Goal: Find specific page/section: Find specific page/section

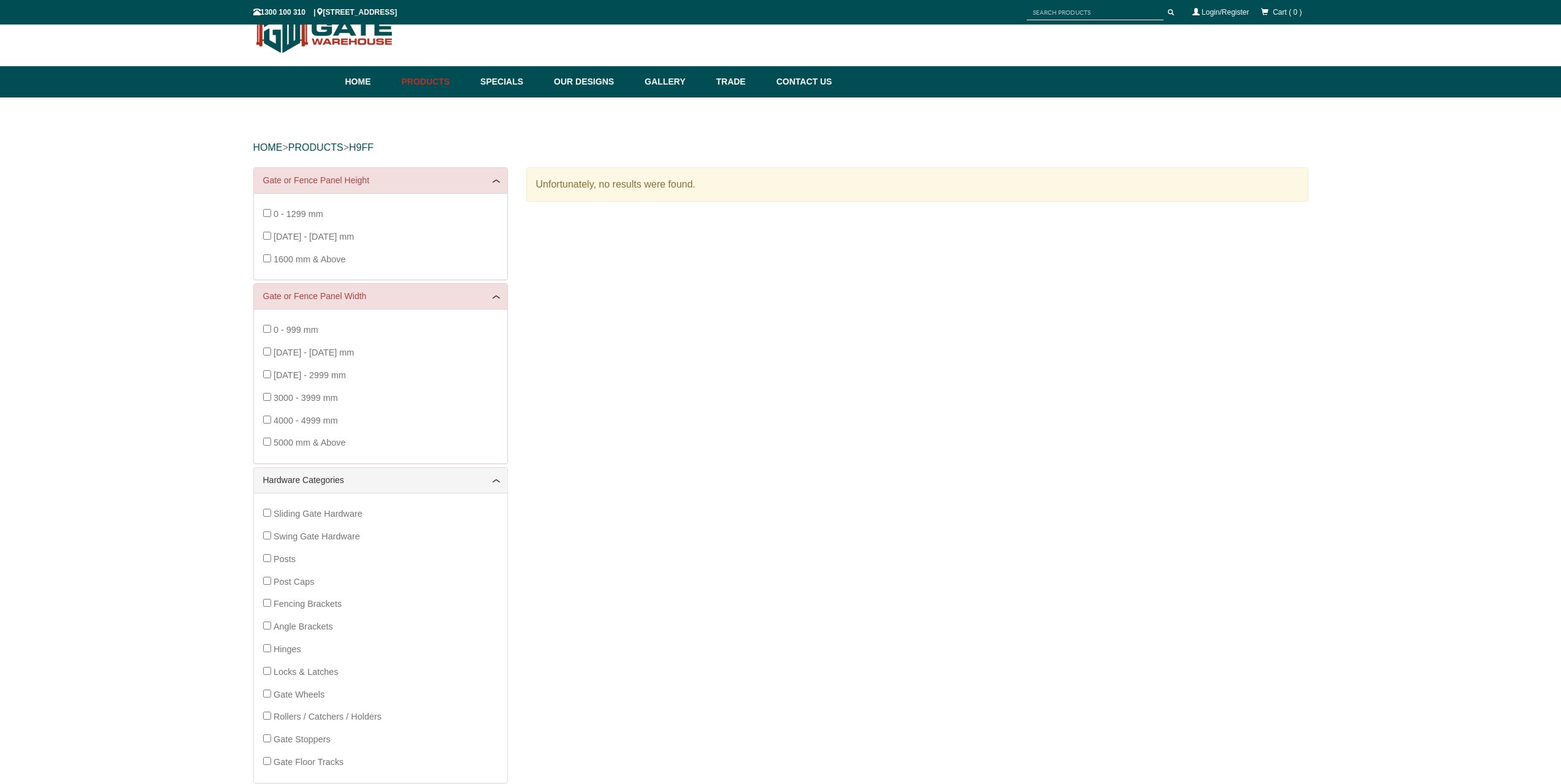
scroll to position [31, 0]
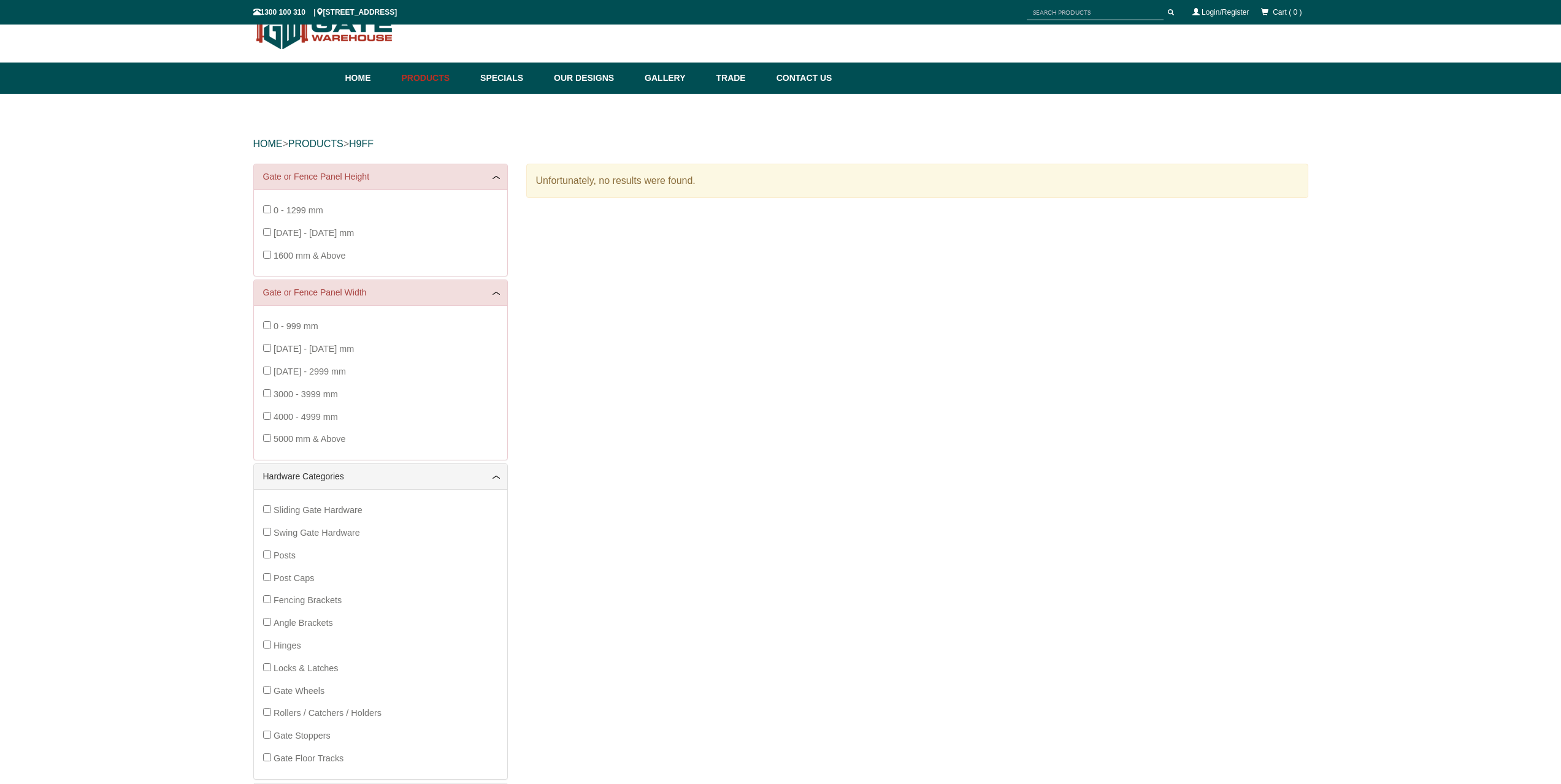
click at [271, 420] on div "0 - 999 mm [DATE] - [DATE] mm [DATE] - 2999 mm 3000 - 3999 mm 4000 - 4999 mm 50…" at bounding box center [380, 383] width 235 height 135
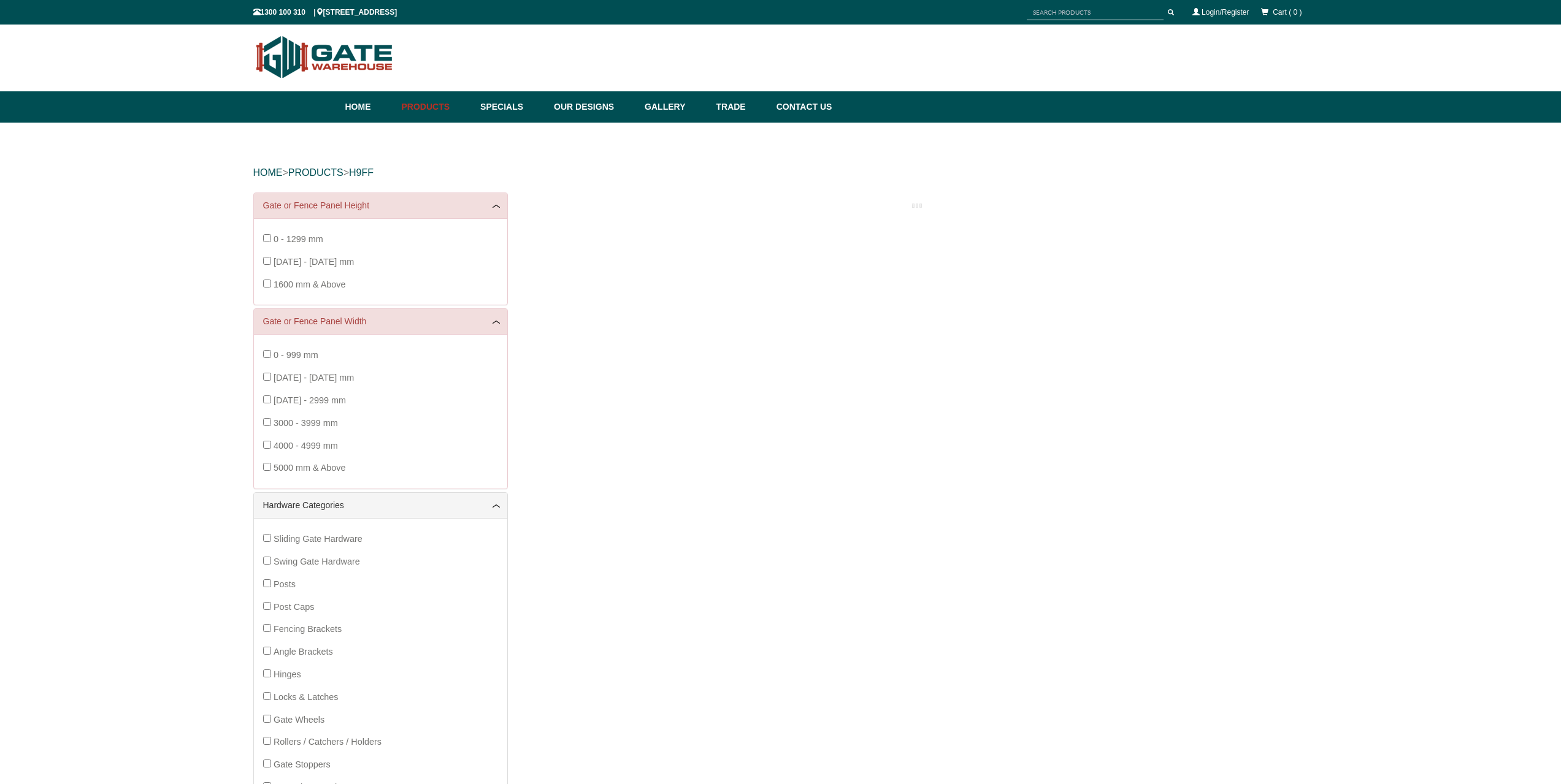
scroll to position [0, 0]
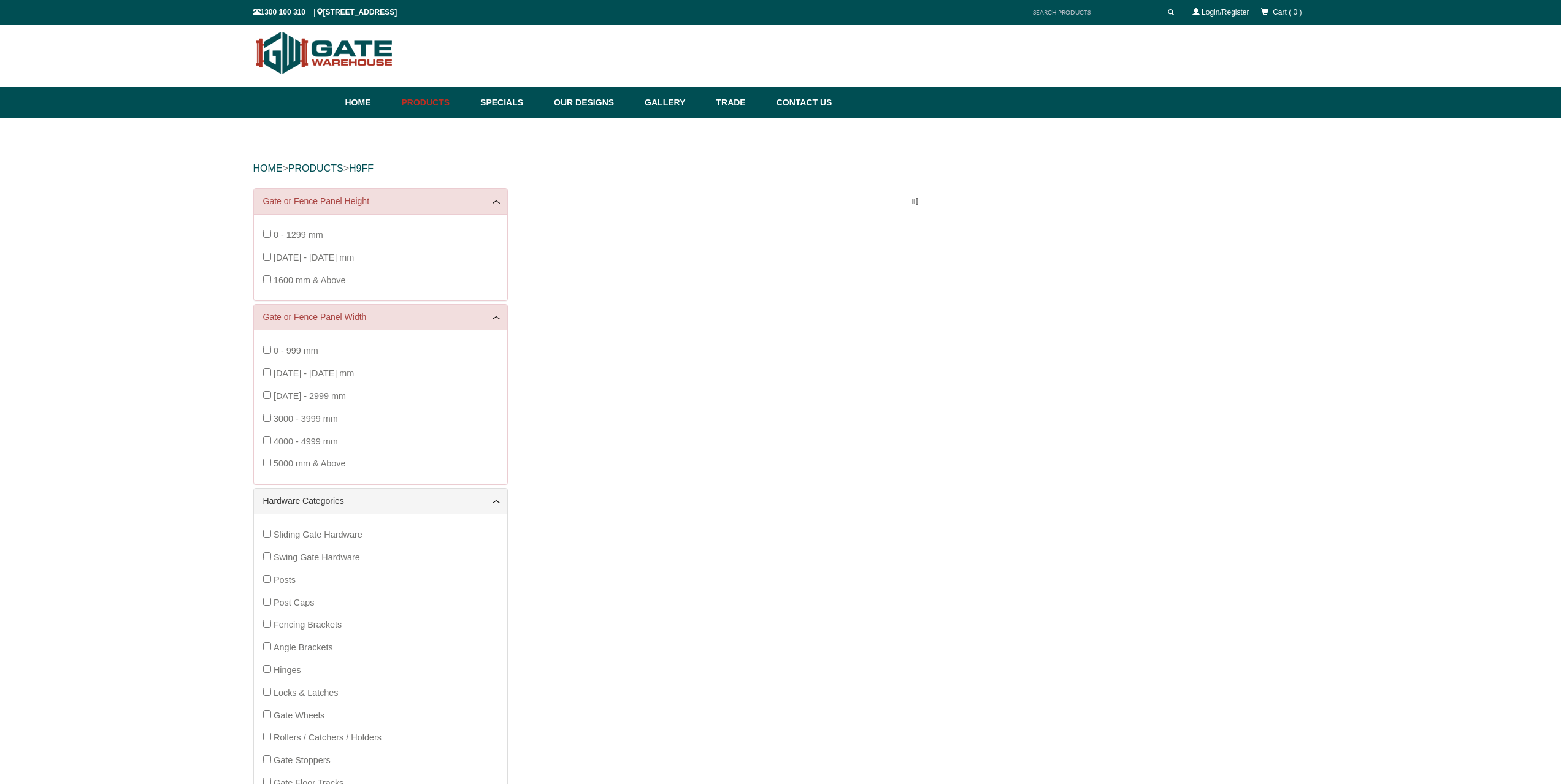
click at [268, 239] on div "0 - 1299 mm [DATE] - [DATE] mm 1600 mm & Above" at bounding box center [380, 257] width 235 height 68
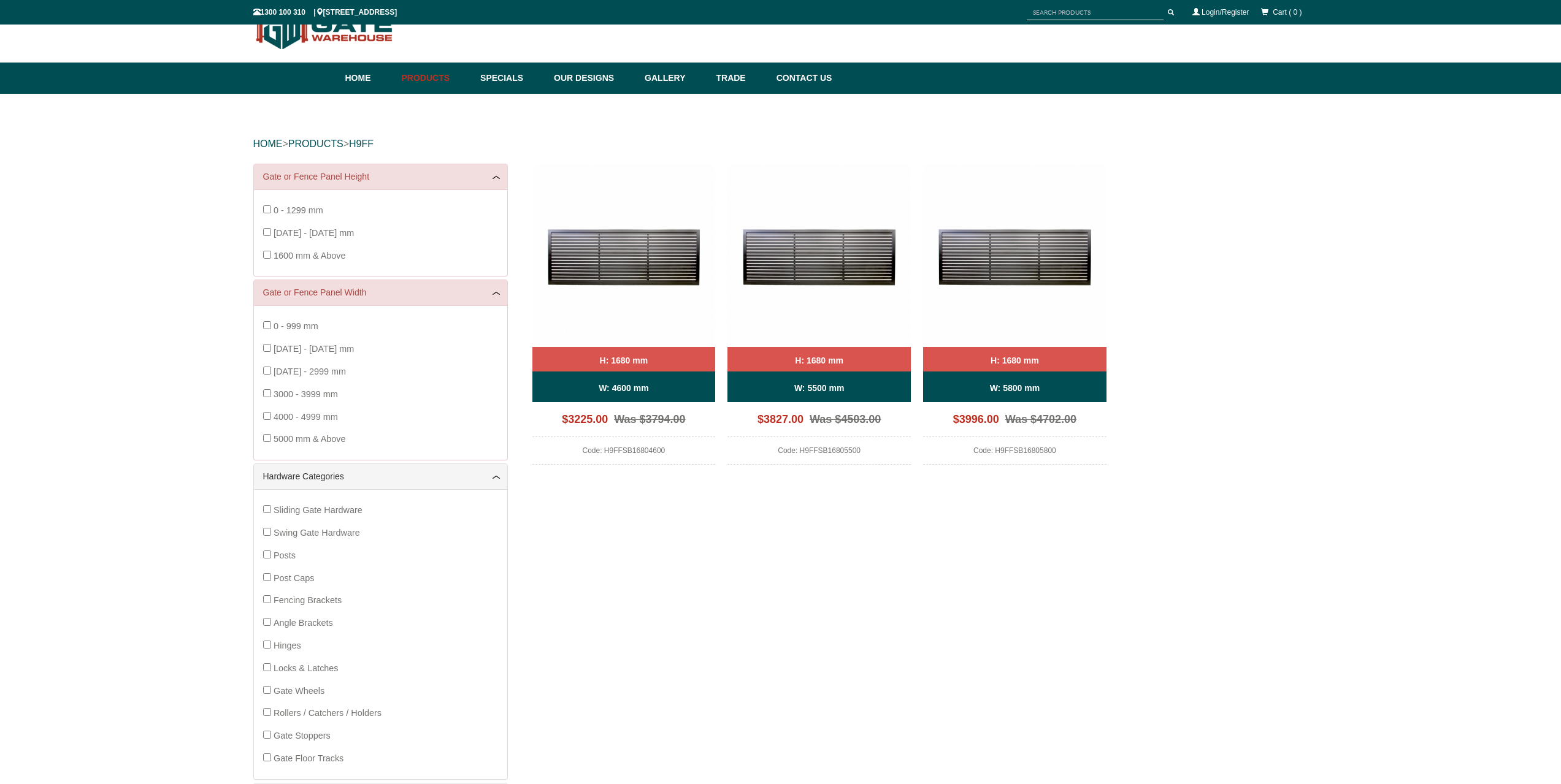
click at [266, 262] on div "0 - 1299 mm [DATE] - [DATE] mm 1600 mm & Above" at bounding box center [380, 233] width 235 height 68
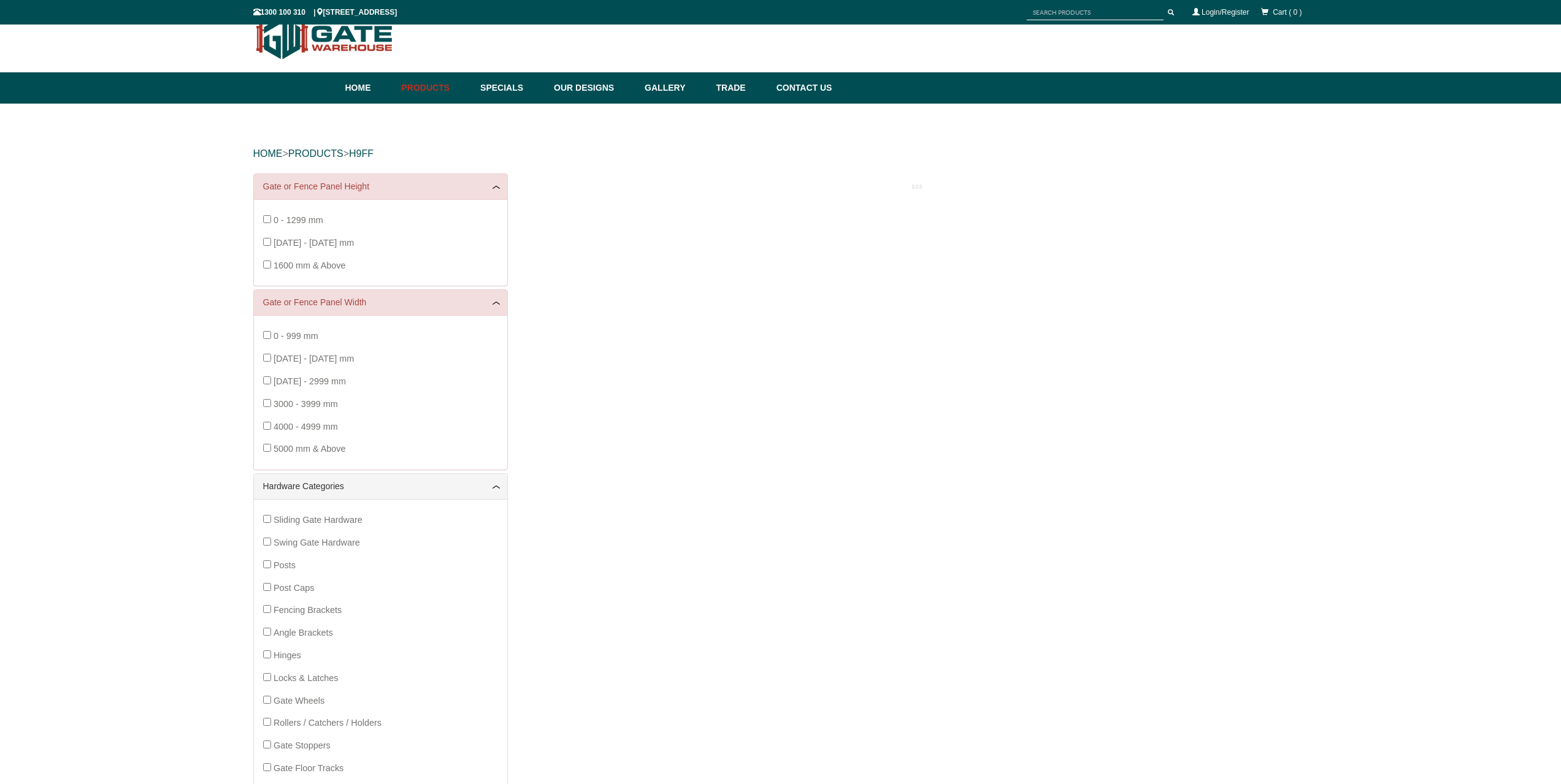
scroll to position [8, 0]
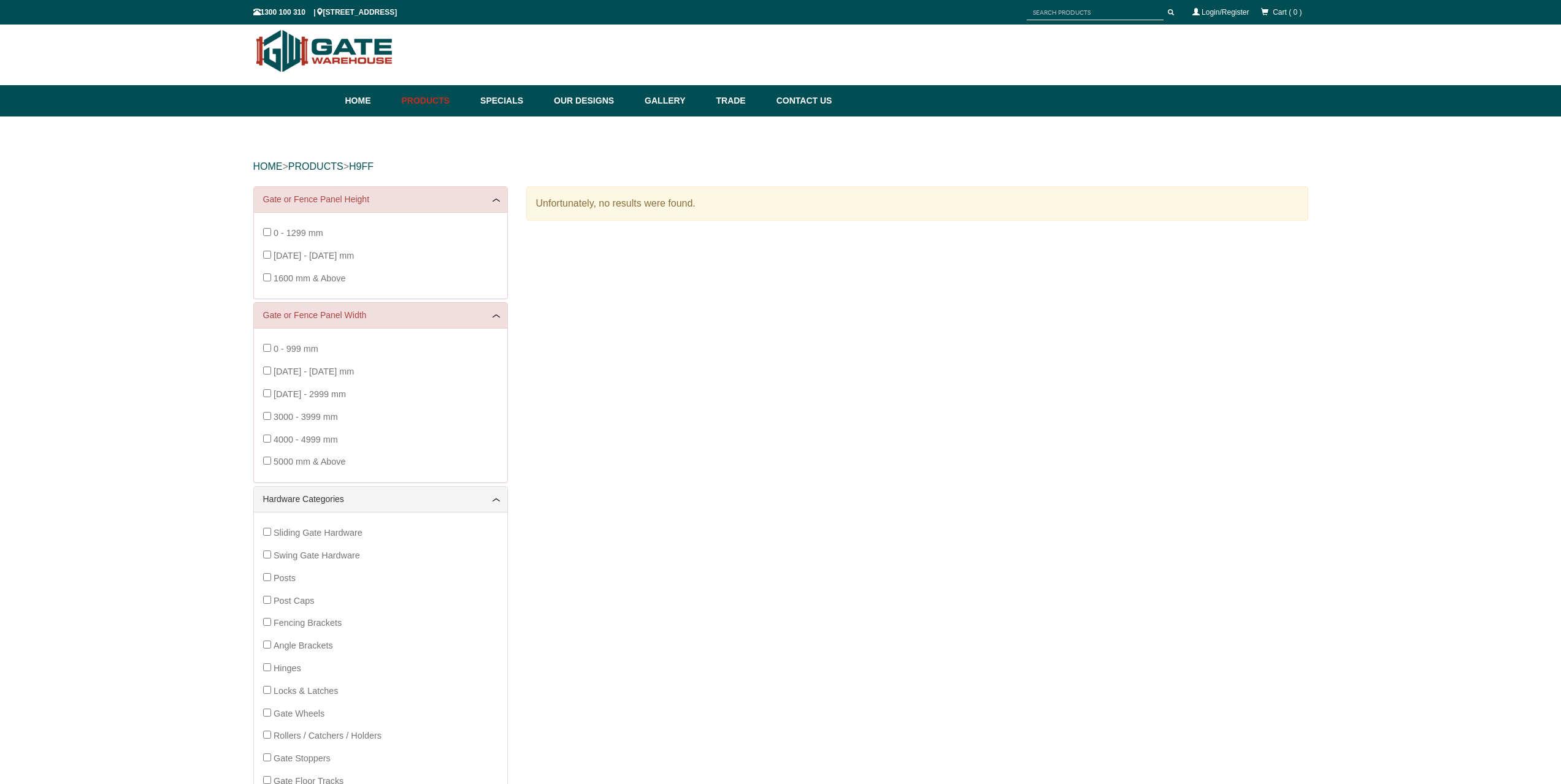
click at [268, 241] on div "0 - 1299 mm [DATE] - [DATE] mm 1600 mm & Above" at bounding box center [380, 256] width 235 height 68
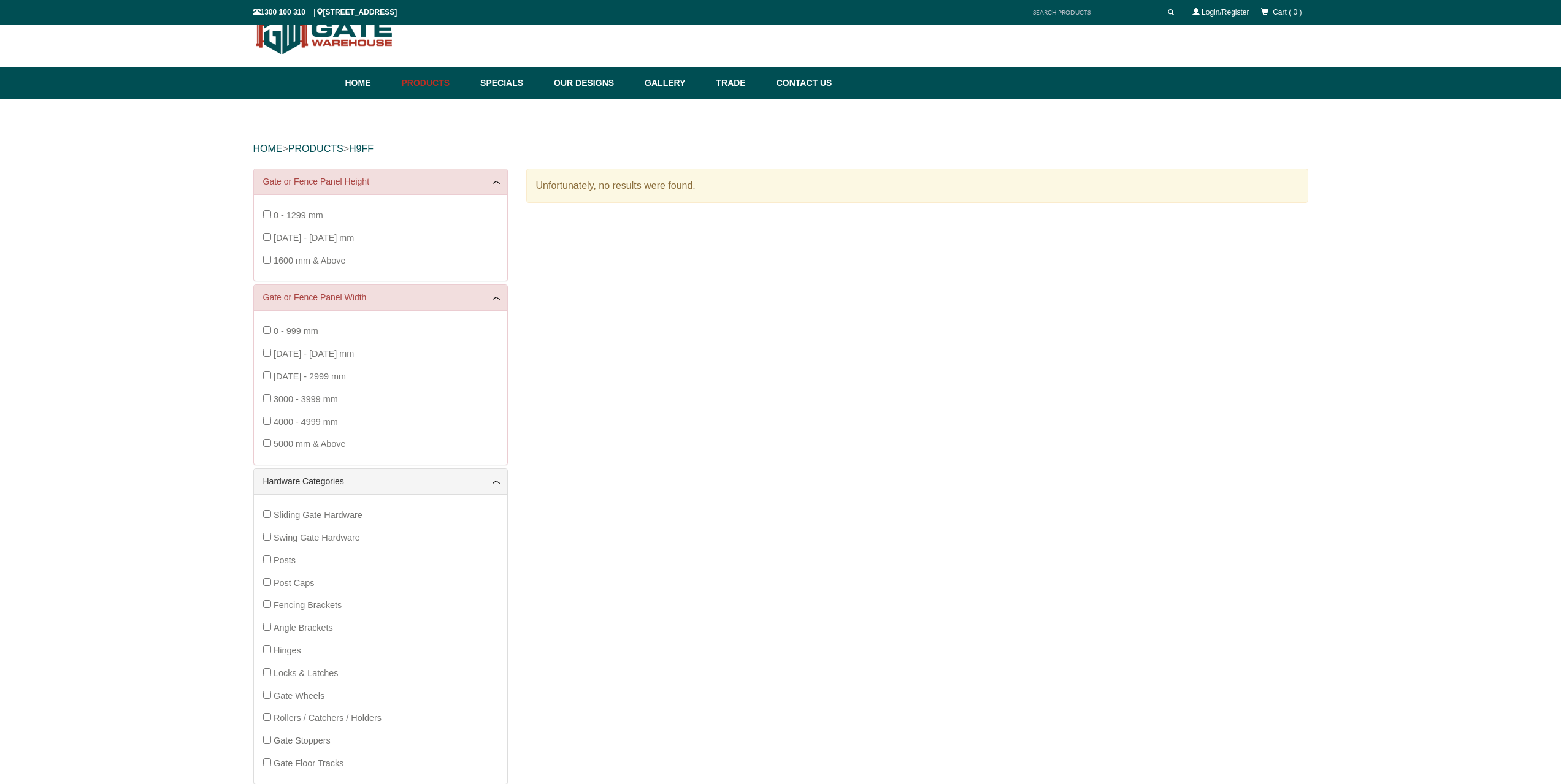
click at [268, 255] on div "0 - 1299 mm [DATE] - [DATE] mm 1600 mm & Above" at bounding box center [380, 238] width 235 height 68
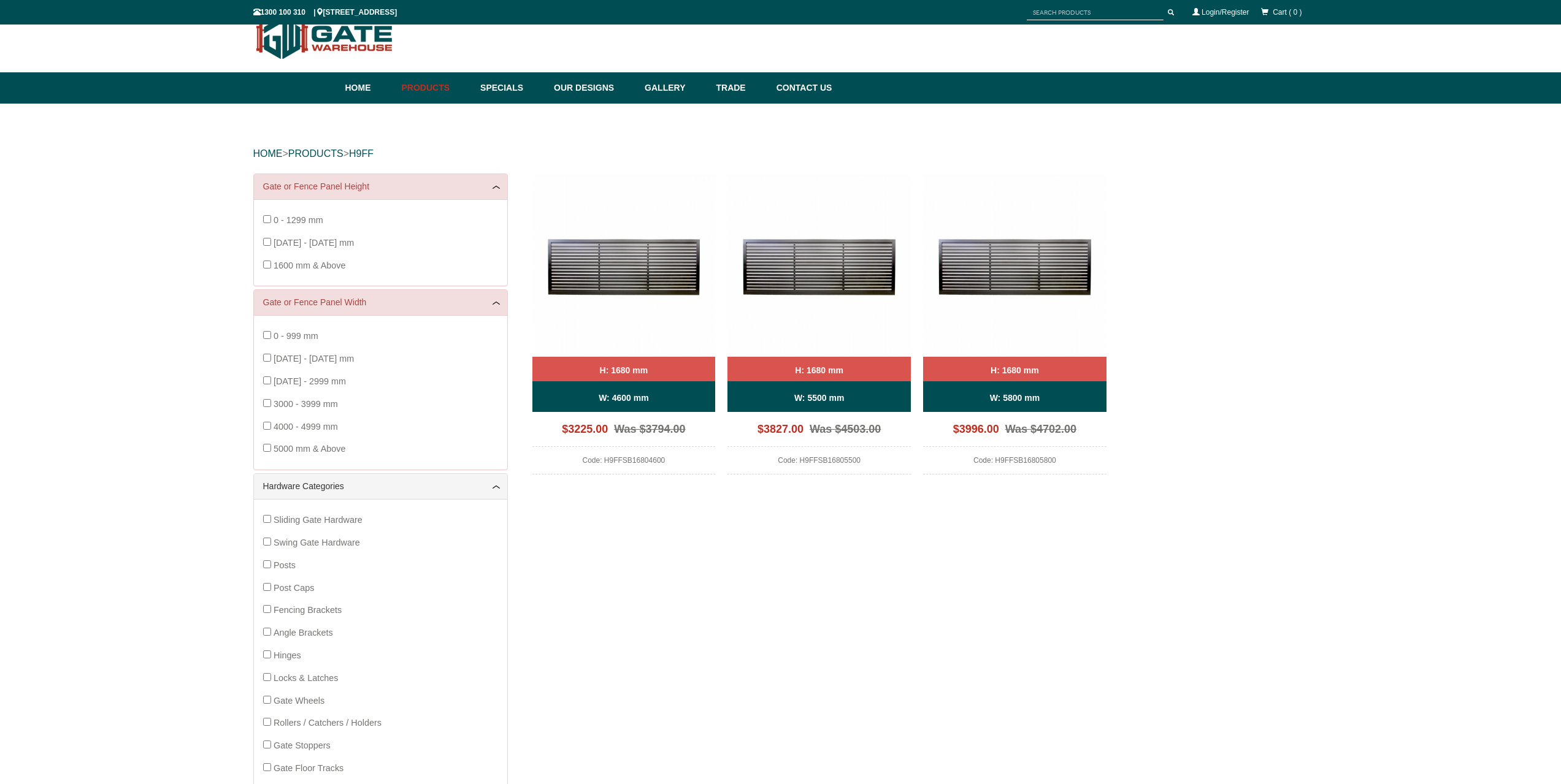
click at [269, 241] on div "0 - 1299 mm [DATE] - [DATE] mm 1600 mm & Above" at bounding box center [380, 243] width 235 height 68
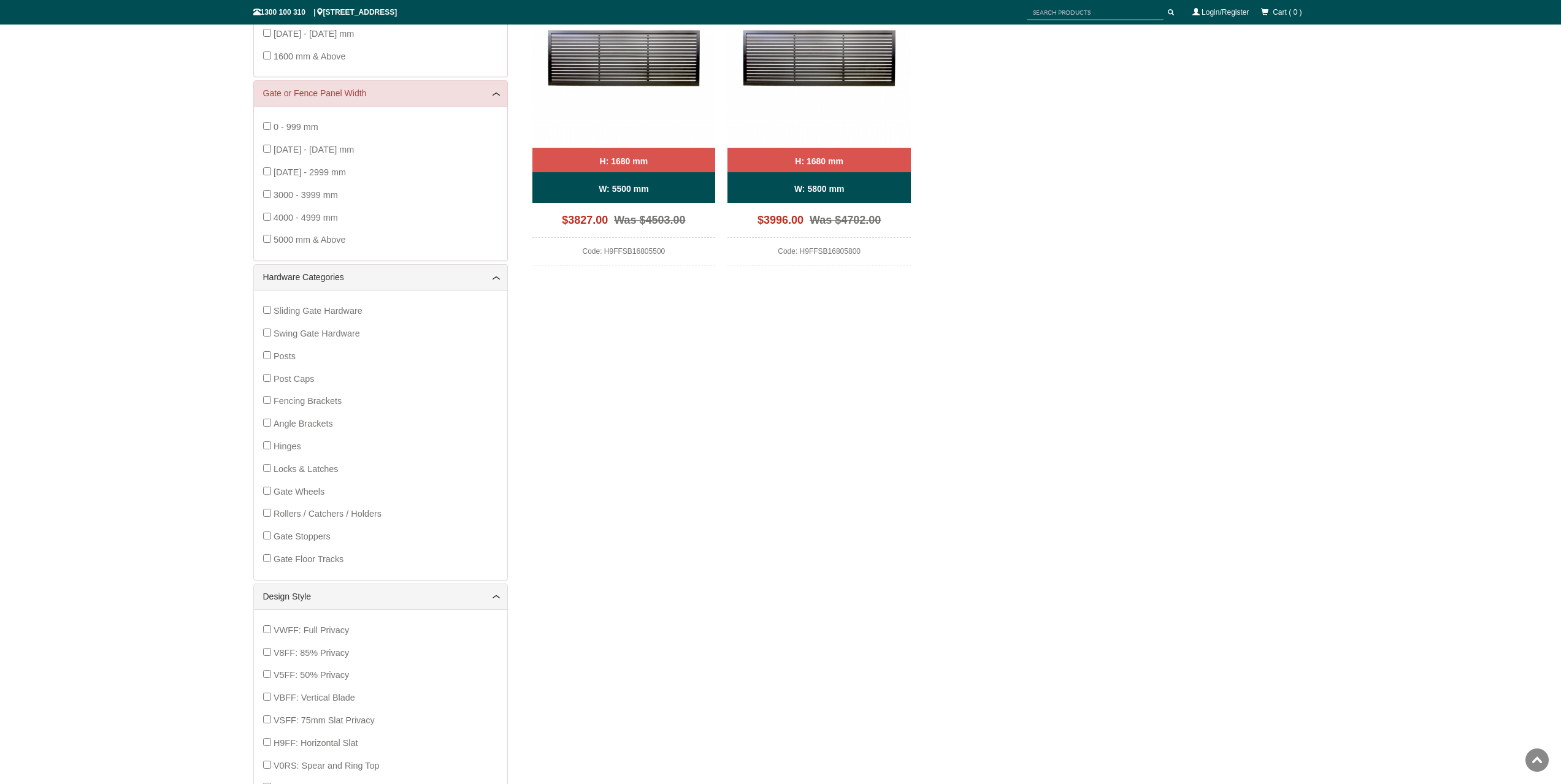
scroll to position [337, 0]
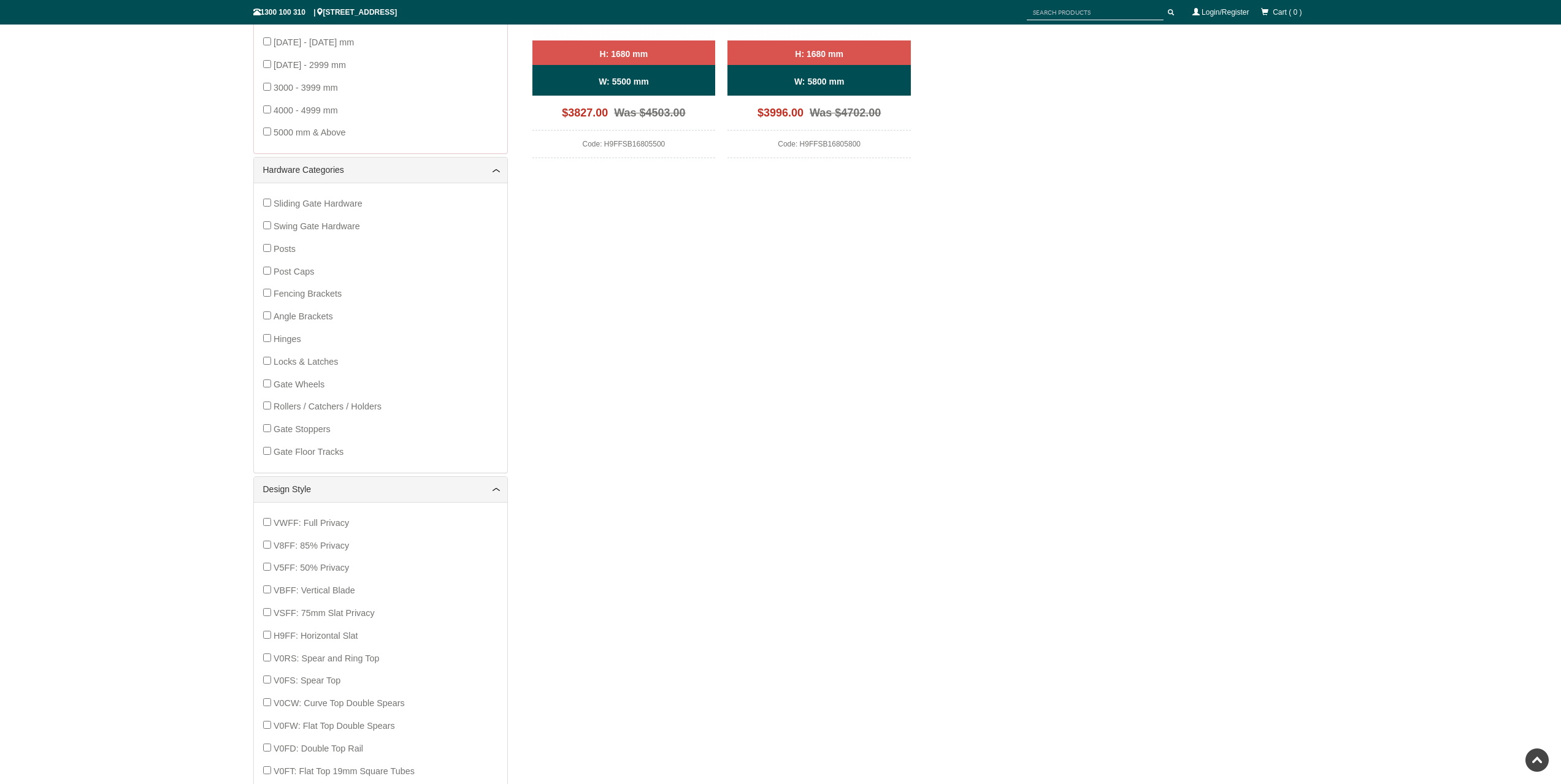
click at [308, 386] on span "Gate Wheels" at bounding box center [299, 384] width 51 height 10
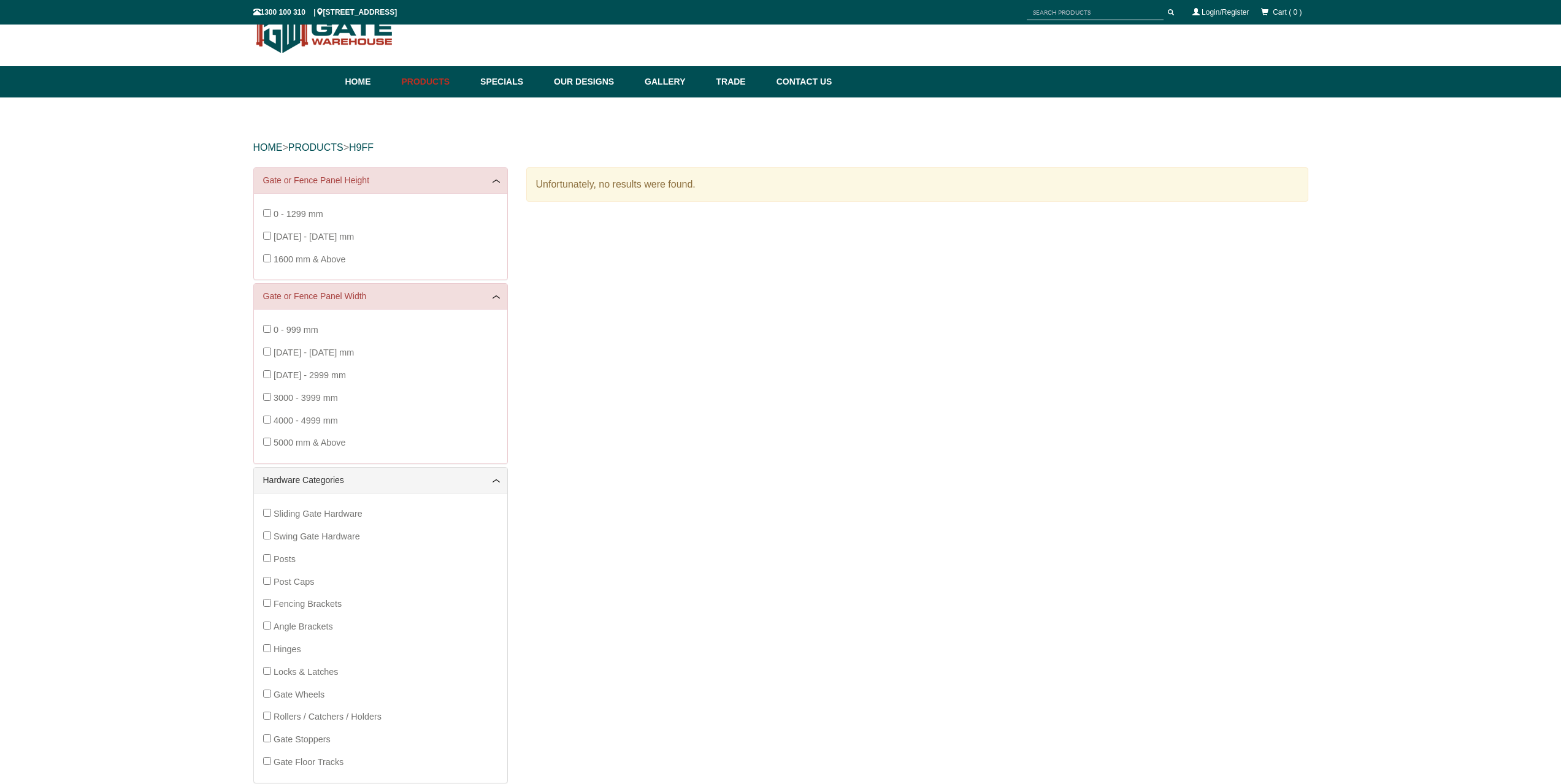
scroll to position [31, 0]
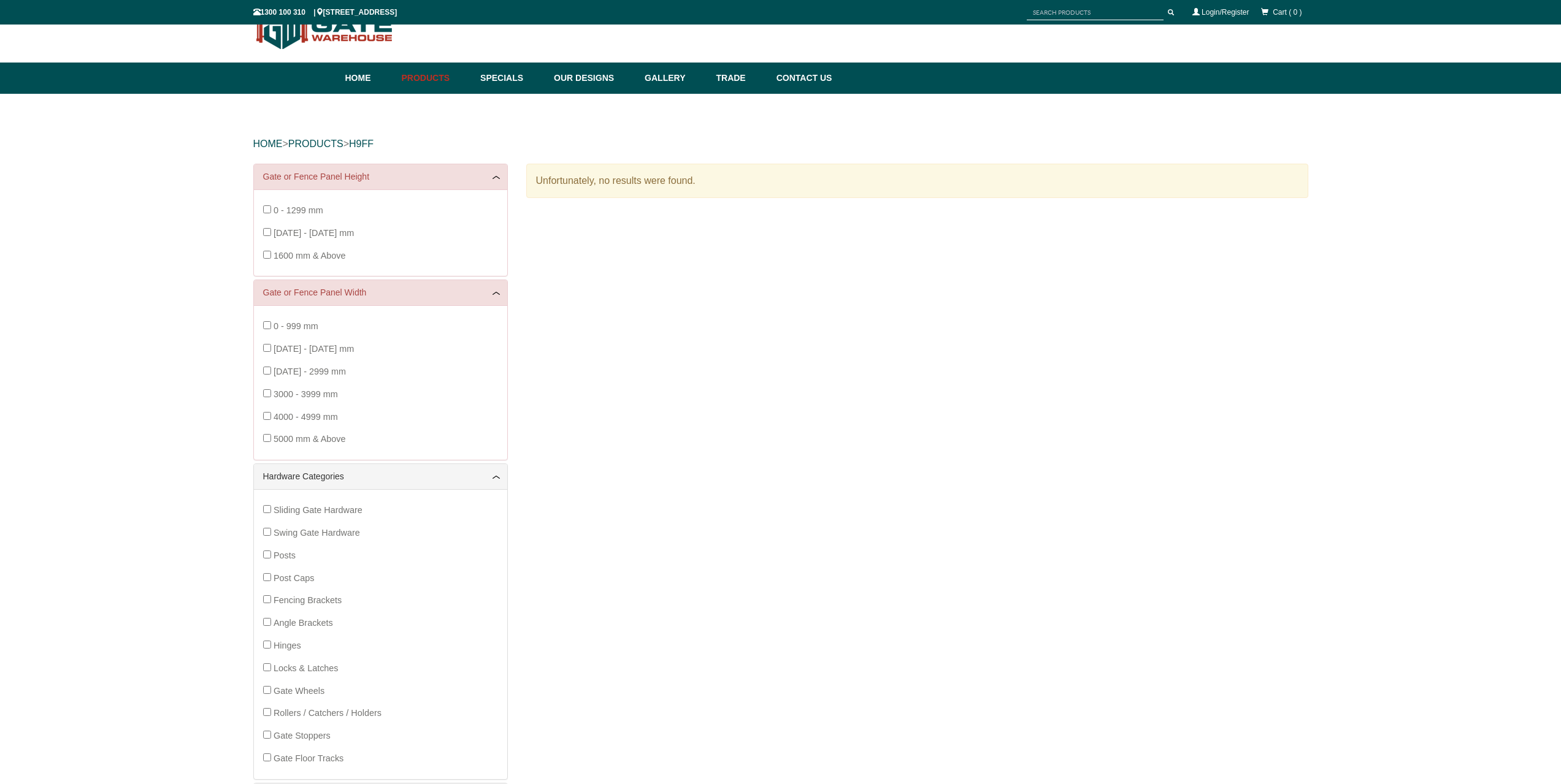
click at [328, 254] on span "1600 mm & Above" at bounding box center [310, 255] width 72 height 10
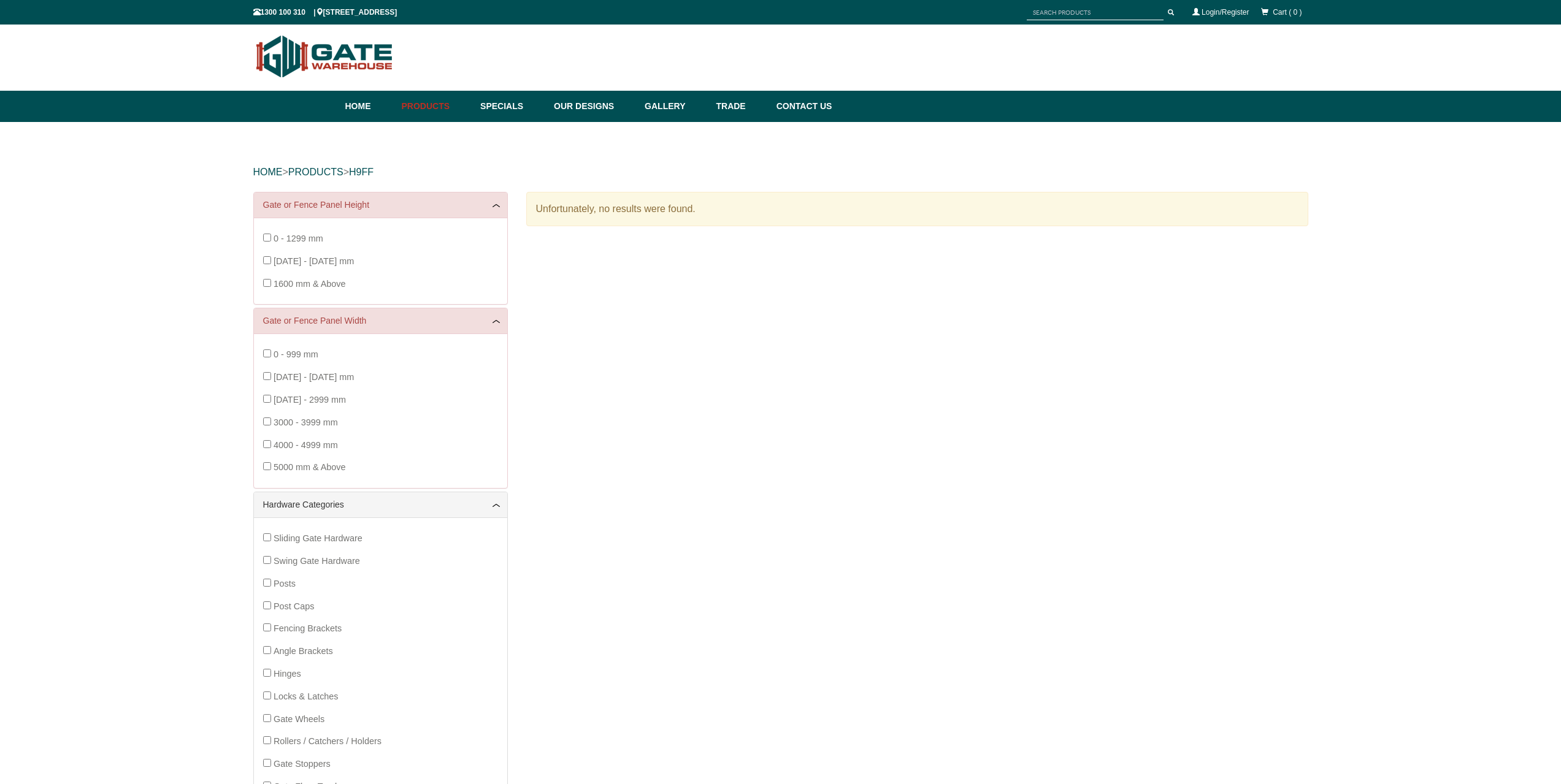
scroll to position [0, 0]
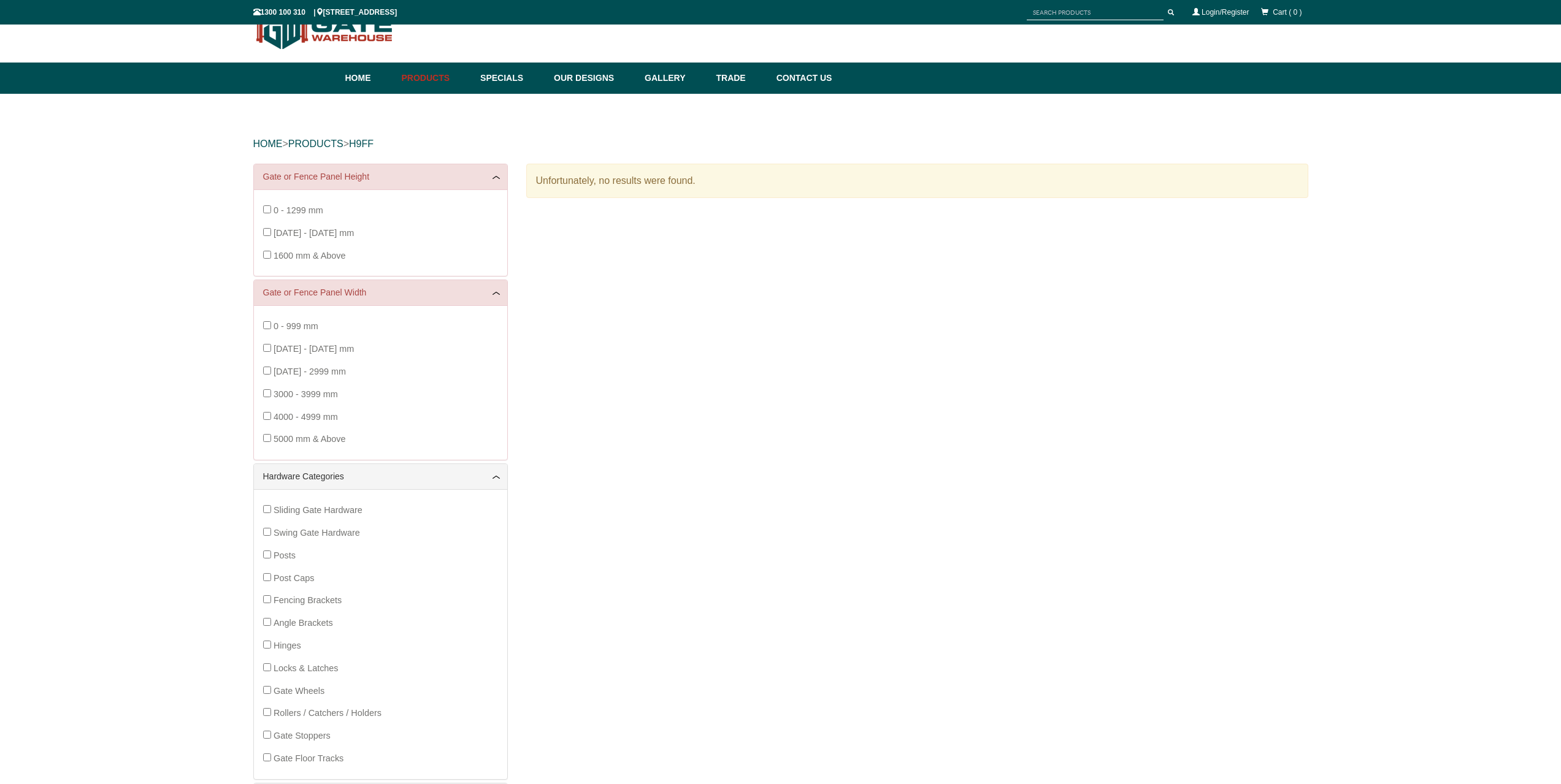
click at [325, 441] on span "5000 mm & Above" at bounding box center [310, 439] width 72 height 10
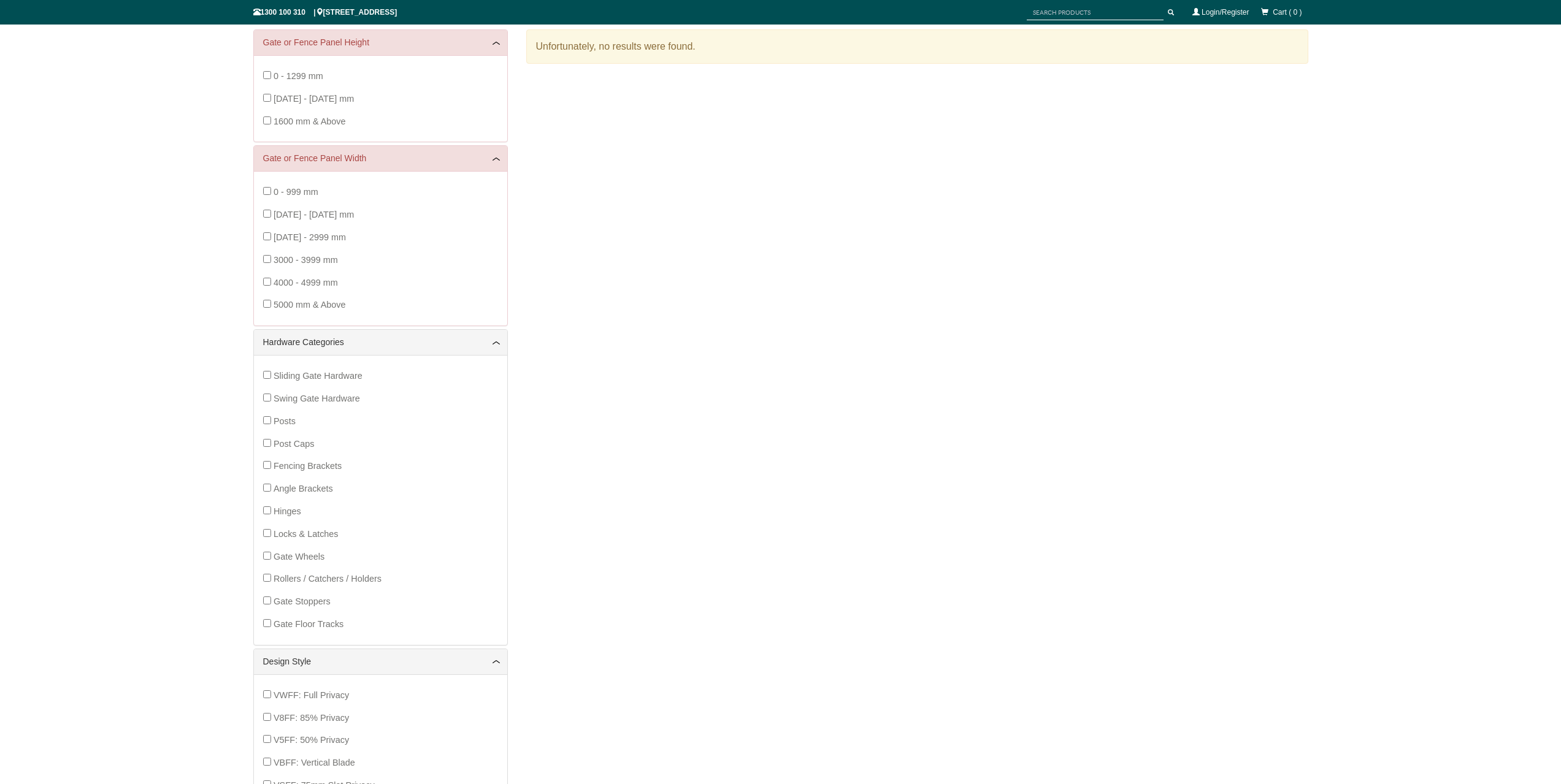
click at [371, 581] on span "Rollers / Catchers / Holders" at bounding box center [328, 578] width 108 height 10
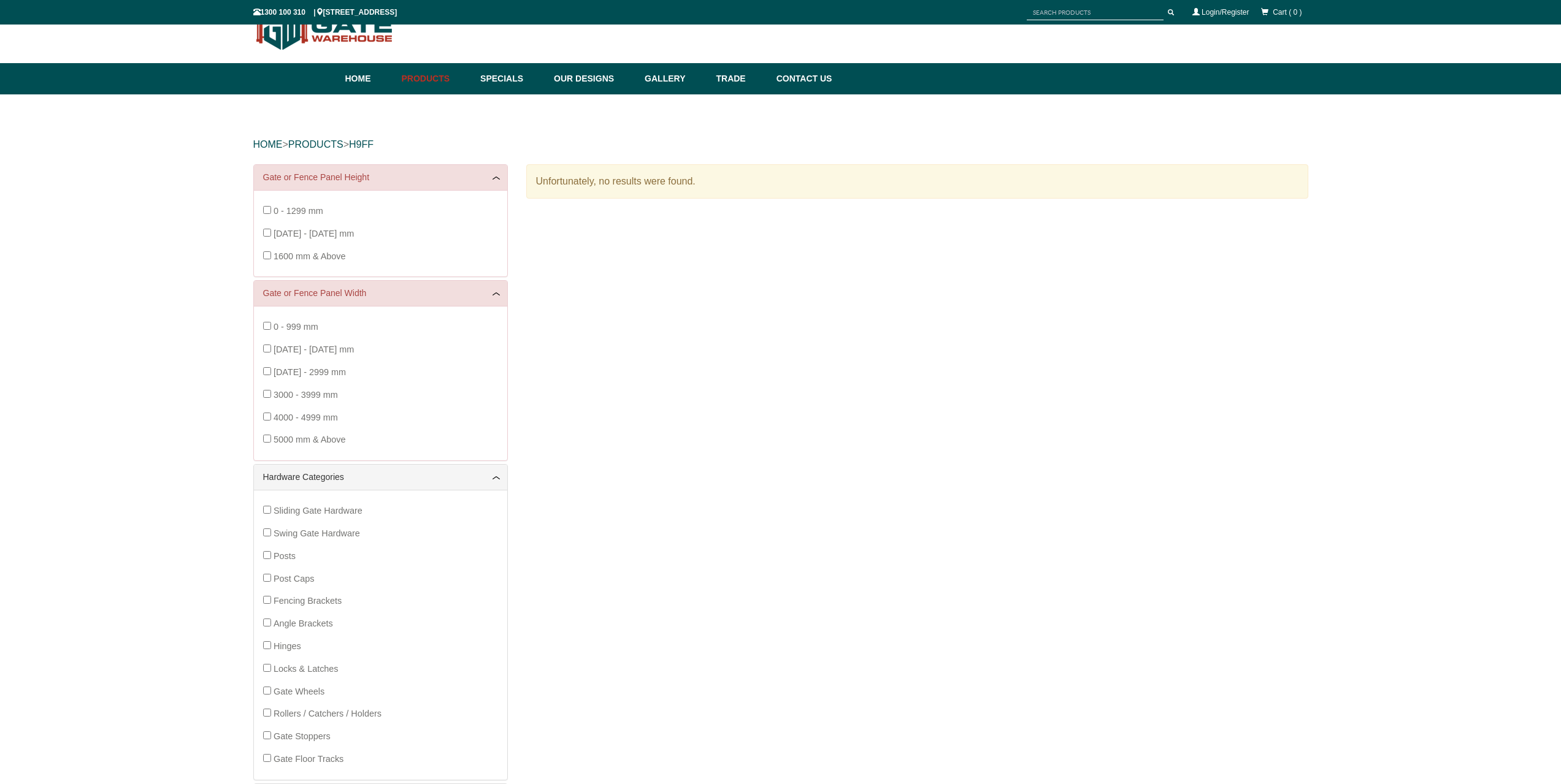
scroll to position [31, 0]
